Goal: Check status: Check status

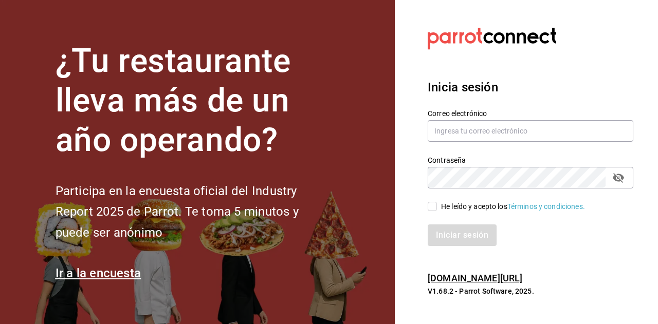
click at [437, 207] on span "He leído y acepto los Términos y condiciones." at bounding box center [511, 206] width 148 height 11
click at [437, 207] on input "He leído y acepto los Términos y condiciones." at bounding box center [432, 206] width 9 height 9
checkbox input "true"
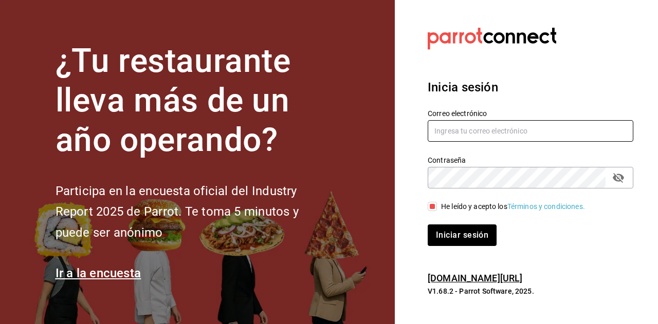
click at [448, 136] on input "text" at bounding box center [531, 131] width 206 height 22
type input "administracion@benditopecado.com.mx"
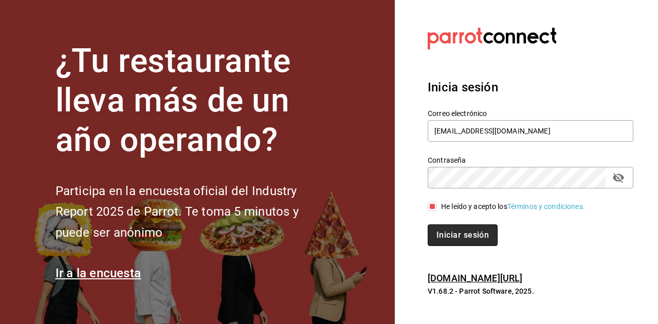
click at [463, 233] on button "Iniciar sesión" at bounding box center [463, 236] width 70 height 22
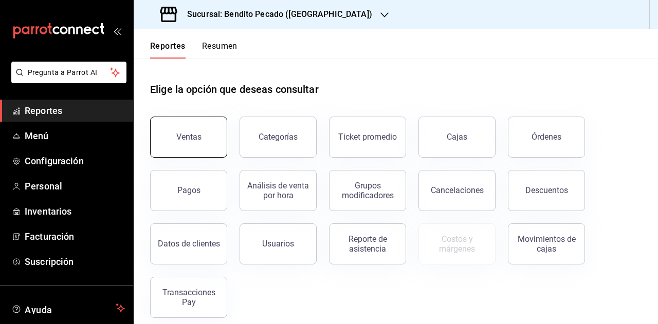
click at [195, 135] on div "Ventas" at bounding box center [188, 137] width 25 height 10
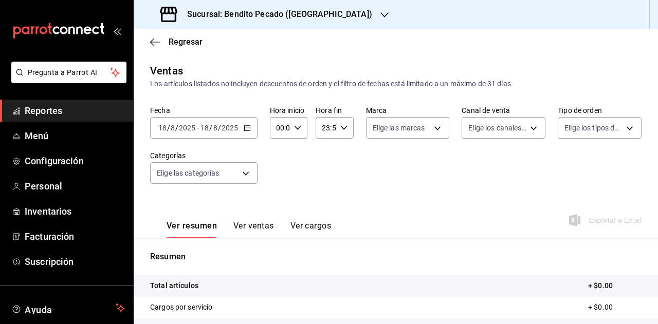
click at [281, 19] on h3 "Sucursal: Bendito Pecado (Puerto Aventuras)" at bounding box center [275, 14] width 193 height 12
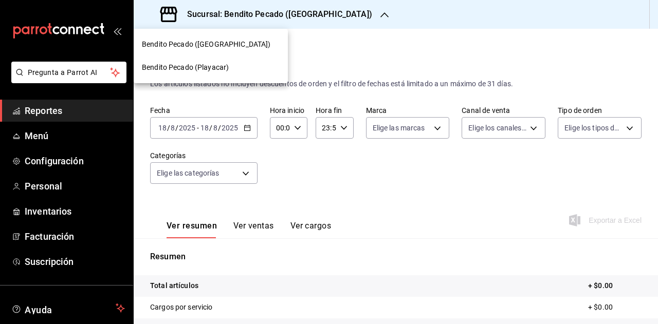
click at [241, 70] on div "Bendito Pecado (Playacar)" at bounding box center [211, 67] width 138 height 11
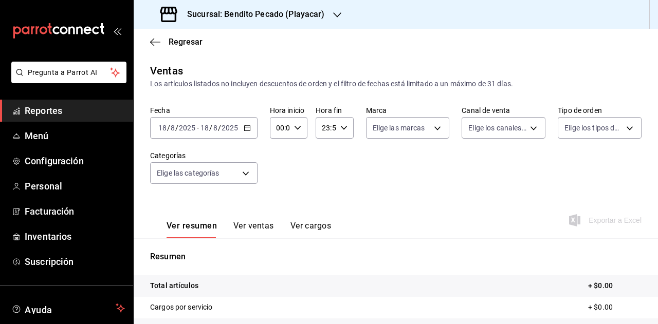
click at [231, 131] on input "2025" at bounding box center [229, 128] width 17 height 8
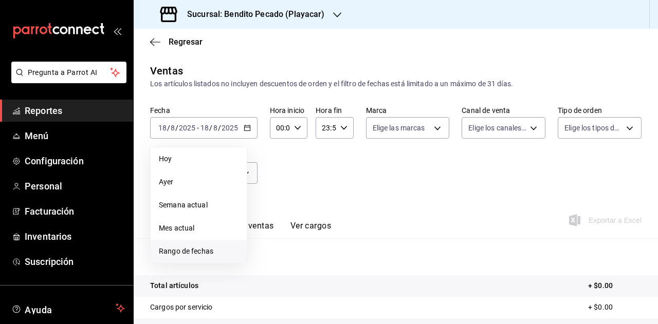
click at [180, 245] on li "Rango de fechas" at bounding box center [199, 251] width 96 height 23
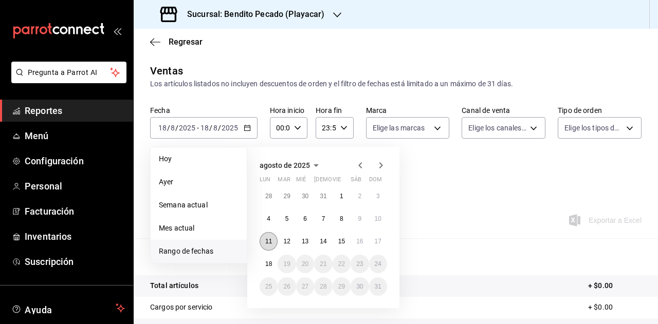
click at [270, 238] on abbr "11" at bounding box center [268, 241] width 7 height 7
click at [381, 246] on button "17" at bounding box center [378, 241] width 18 height 19
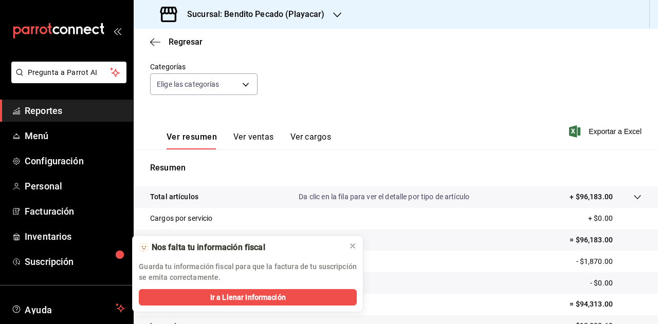
scroll to position [98, 0]
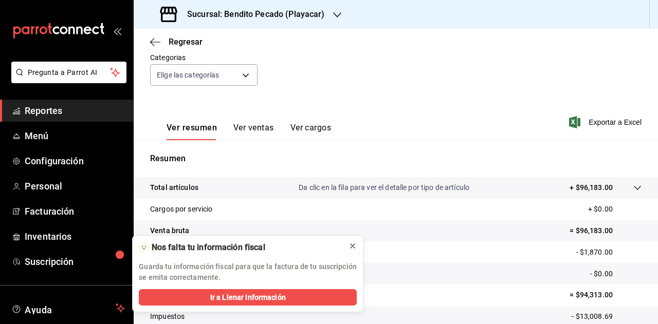
click at [354, 250] on icon at bounding box center [352, 246] width 8 height 8
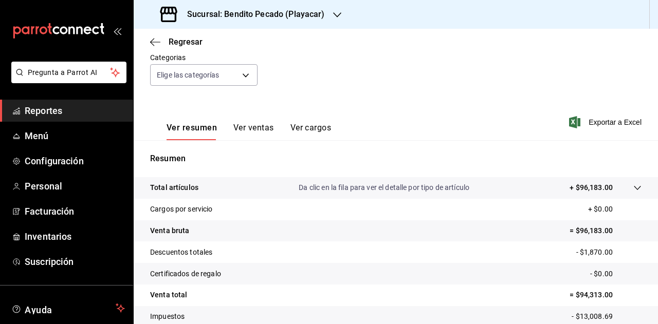
click at [257, 13] on h3 "Sucursal: Bendito Pecado (Playacar)" at bounding box center [252, 14] width 146 height 12
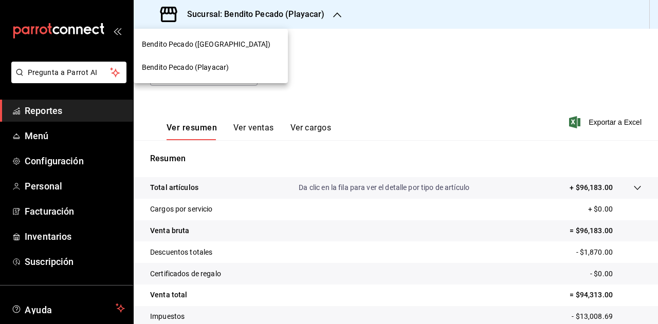
click at [235, 49] on span "Bendito Pecado (Puerto Aventuras)" at bounding box center [206, 44] width 129 height 11
